Goal: Task Accomplishment & Management: Manage account settings

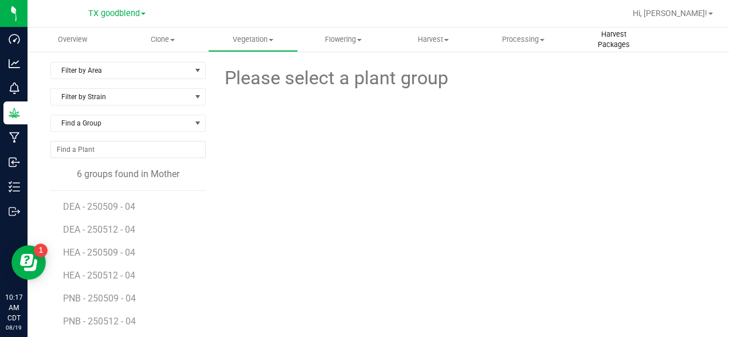
click at [617, 38] on span "Harvest Packages" at bounding box center [613, 39] width 89 height 21
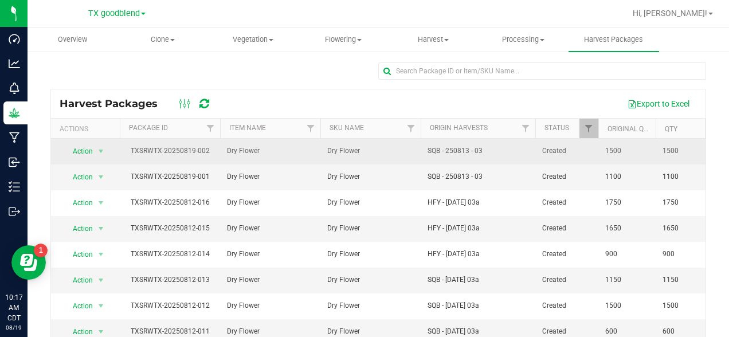
drag, startPoint x: 208, startPoint y: 151, endPoint x: 125, endPoint y: 156, distance: 83.2
click at [125, 156] on div "TXSRWTX-20250819-002" at bounding box center [170, 151] width 104 height 11
copy div "TXSRWTX-20250819-002"
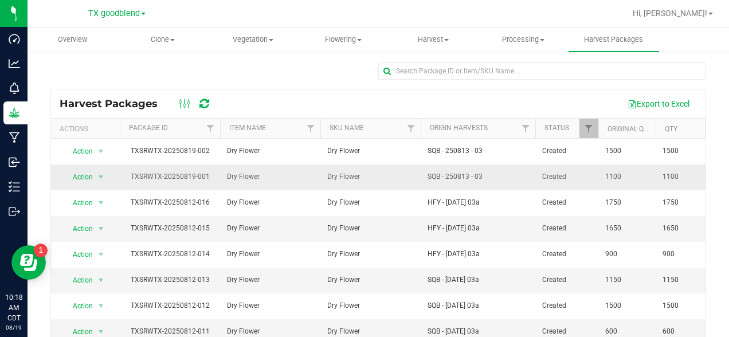
drag, startPoint x: 207, startPoint y: 176, endPoint x: 131, endPoint y: 180, distance: 76.9
click at [131, 180] on div "TXSRWTX-20250819-001" at bounding box center [170, 176] width 104 height 11
copy div "TXSRWTX-20250819-001"
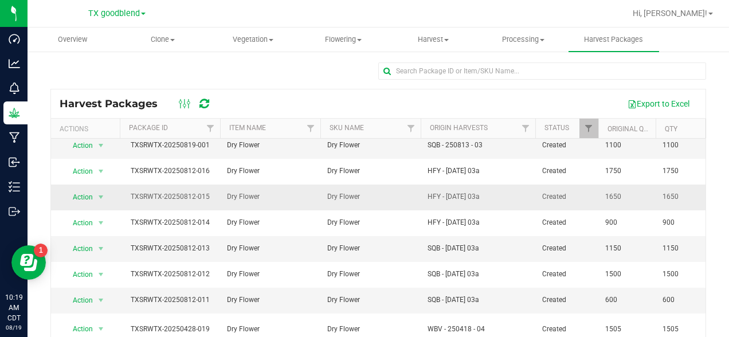
scroll to position [31, 0]
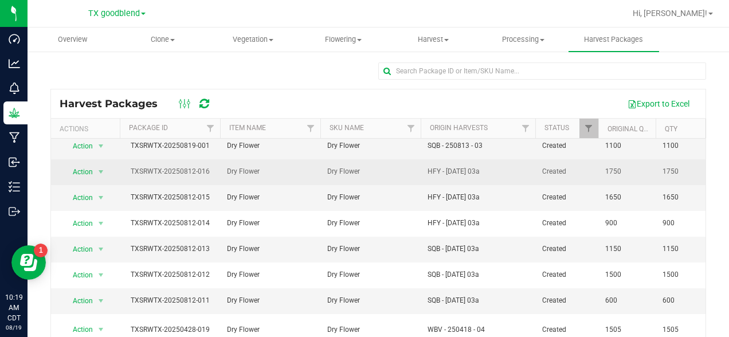
drag, startPoint x: 206, startPoint y: 173, endPoint x: 154, endPoint y: 174, distance: 52.7
click at [154, 174] on div "TXSRWTX-20250812-016" at bounding box center [170, 171] width 104 height 11
drag, startPoint x: 207, startPoint y: 171, endPoint x: 128, endPoint y: 172, distance: 79.1
click at [128, 172] on div "TXSRWTX-20250812-016" at bounding box center [170, 171] width 104 height 11
copy div "TXSRWTX-20250812-016"
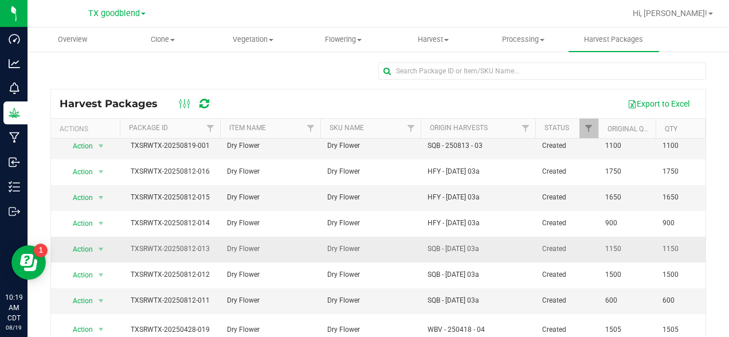
scroll to position [44, 0]
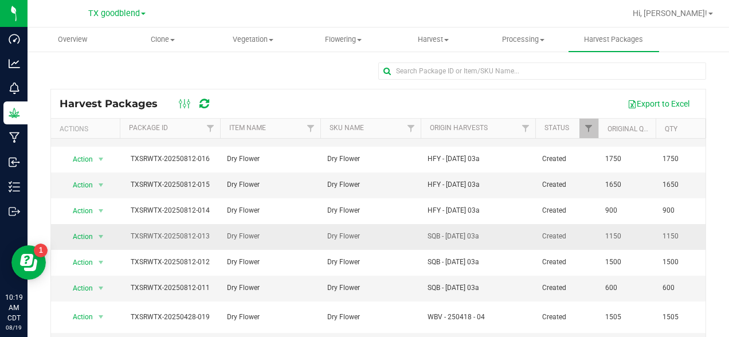
drag, startPoint x: 208, startPoint y: 236, endPoint x: 127, endPoint y: 235, distance: 81.4
click at [127, 235] on div "TXSRWTX-20250812-013" at bounding box center [170, 236] width 104 height 11
copy div "TXSRWTX-20250812-013"
click at [81, 82] on div at bounding box center [377, 75] width 655 height 26
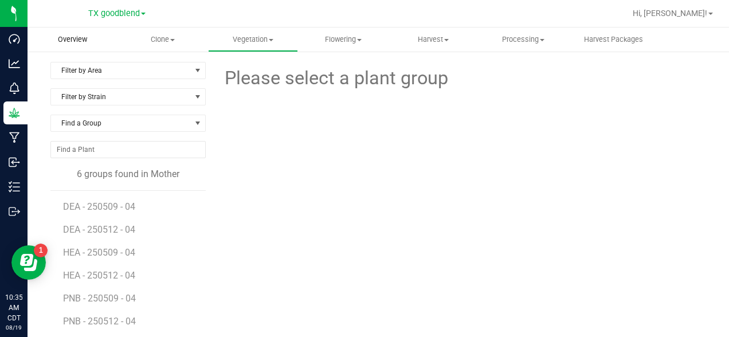
click at [74, 38] on span "Overview" at bounding box center [72, 39] width 60 height 10
